Goal: Find specific fact: Find specific fact

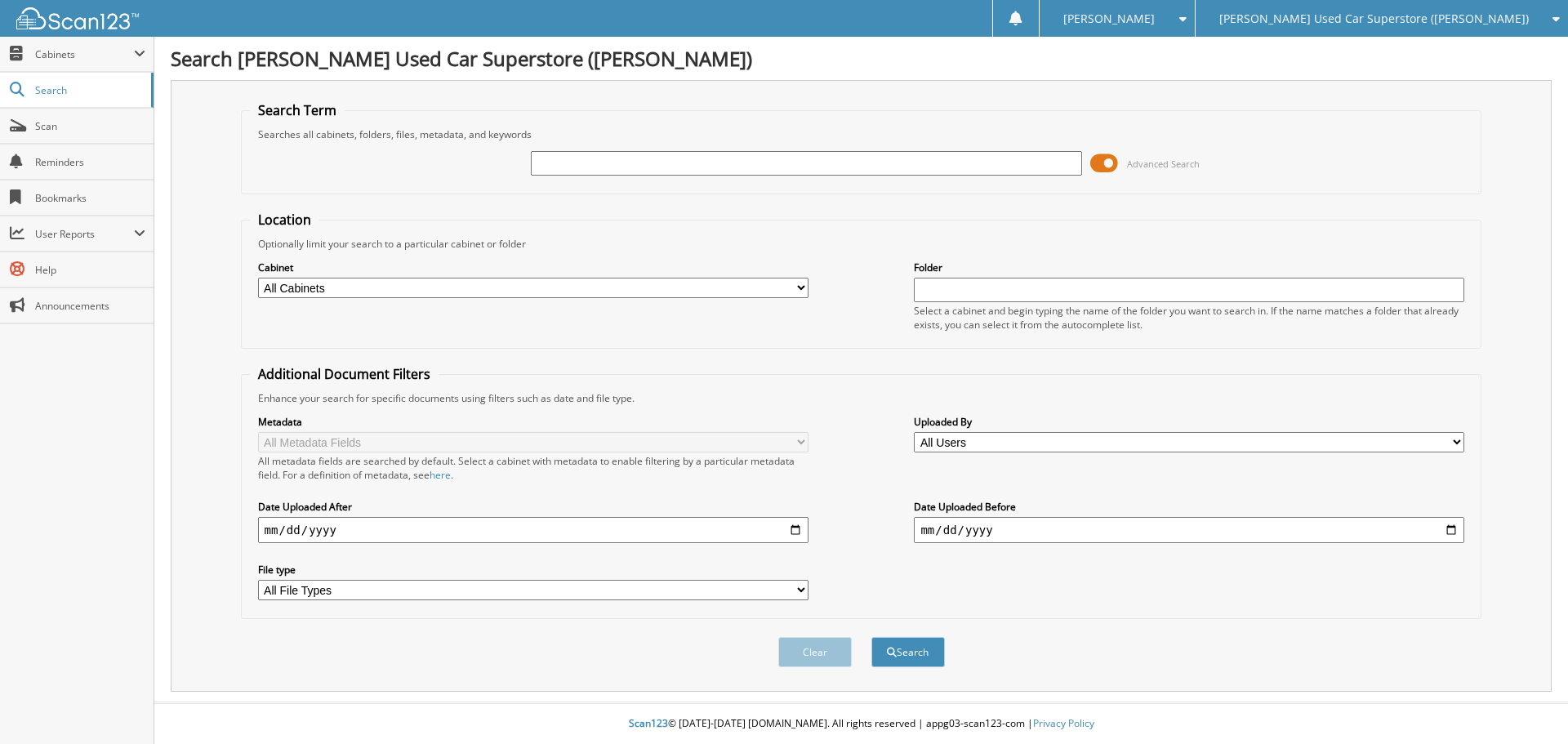
click at [849, 156] on input "text" at bounding box center [806, 163] width 550 height 24
type input "17982"
click at [871, 637] on button "Search" at bounding box center [908, 652] width 73 height 31
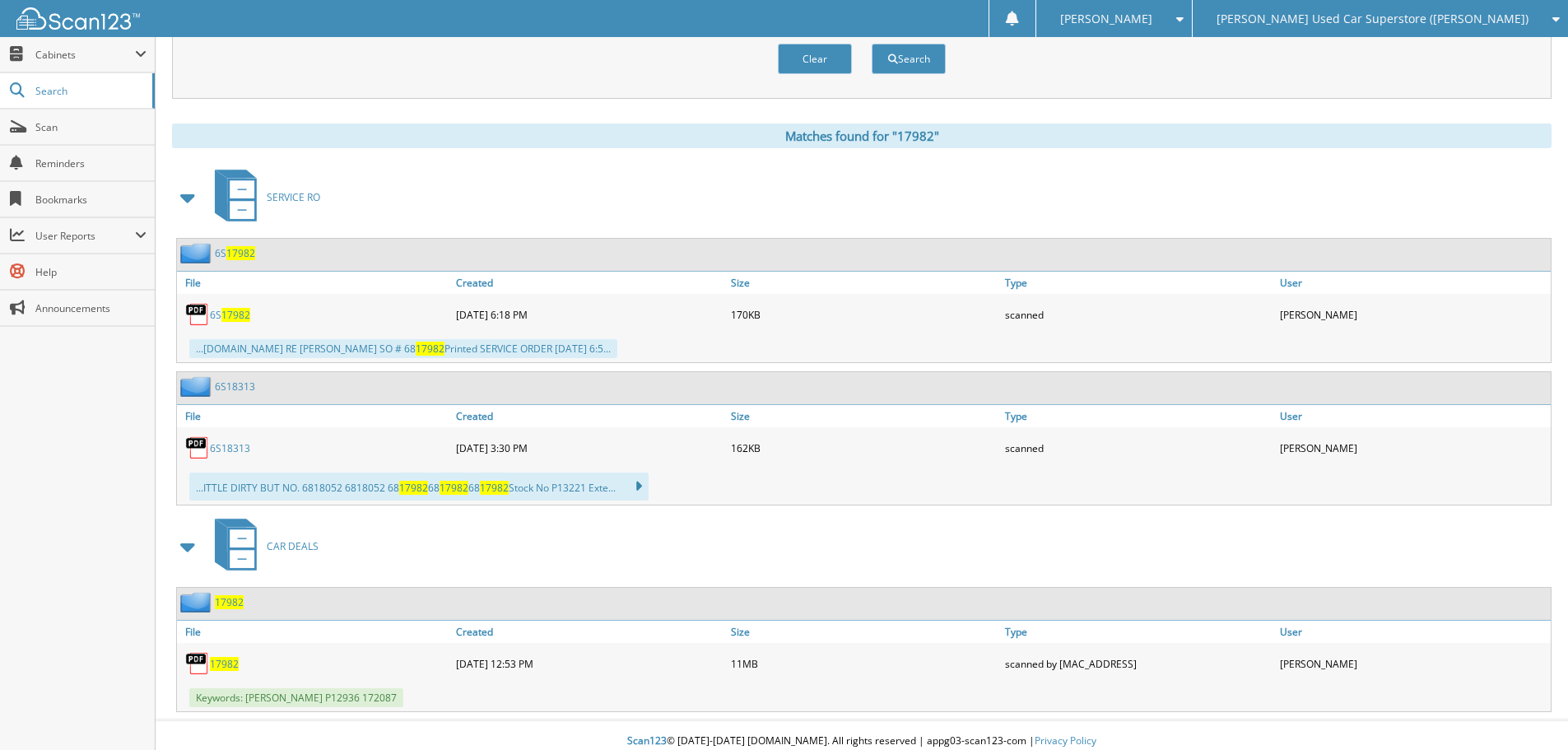
scroll to position [611, 0]
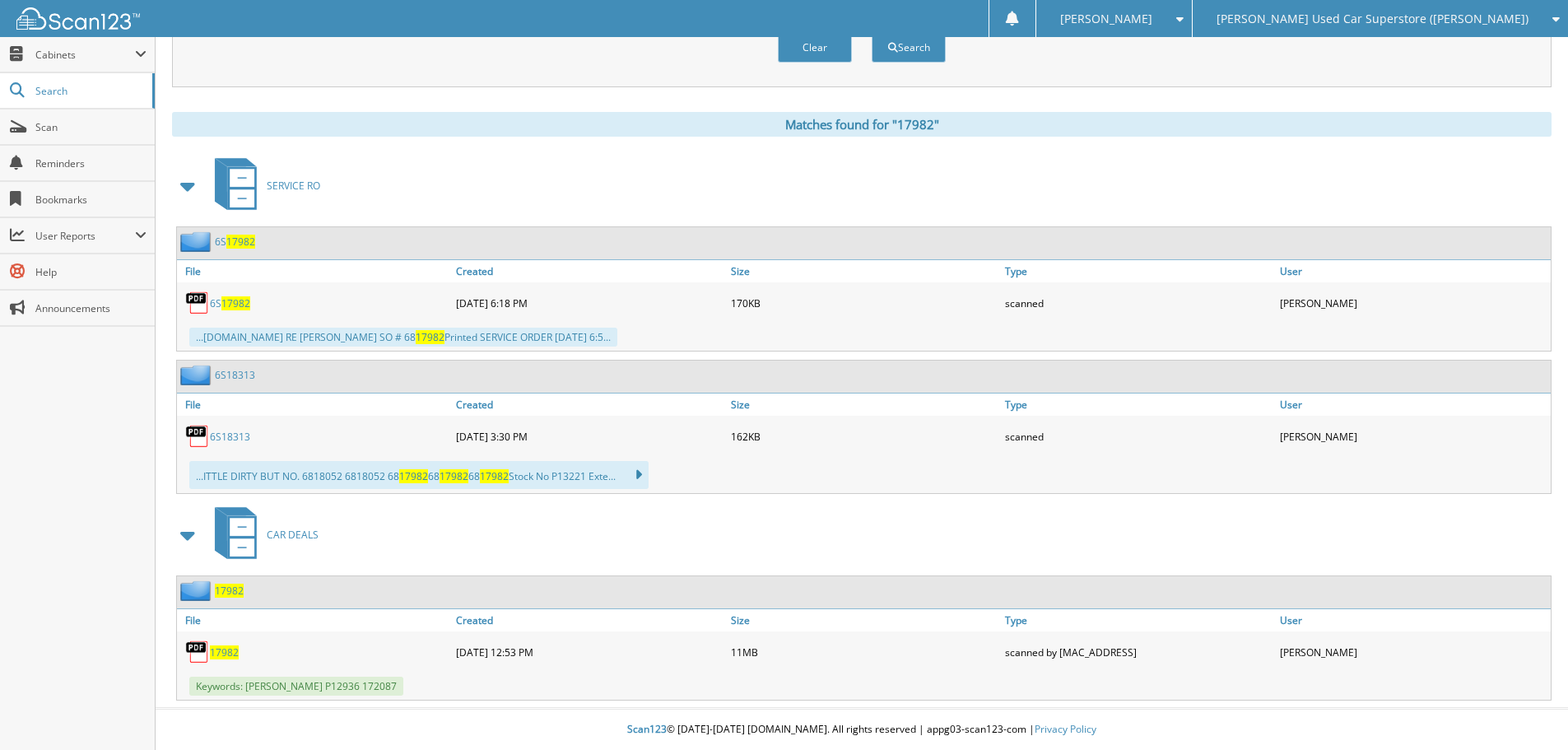
click at [226, 651] on span "17982" at bounding box center [224, 652] width 29 height 14
